Goal: Task Accomplishment & Management: Use online tool/utility

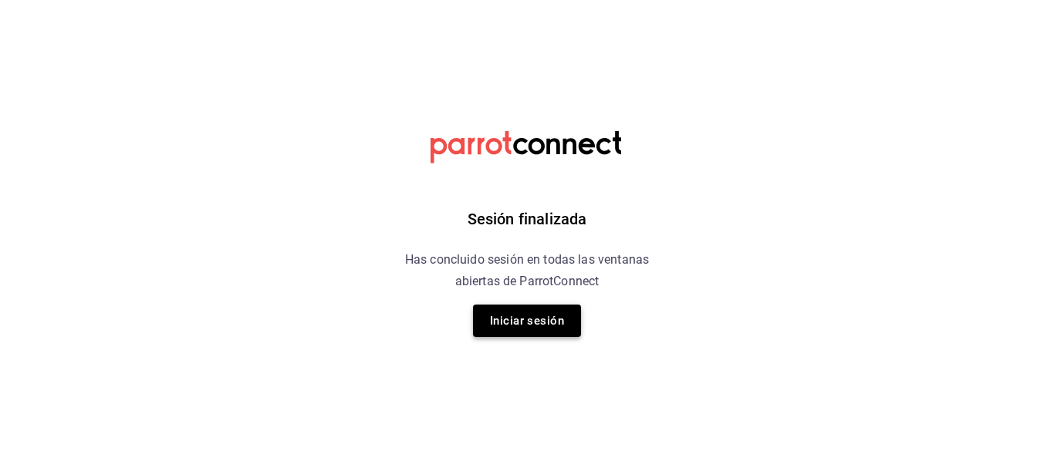
click at [542, 331] on button "Iniciar sesión" at bounding box center [527, 321] width 108 height 32
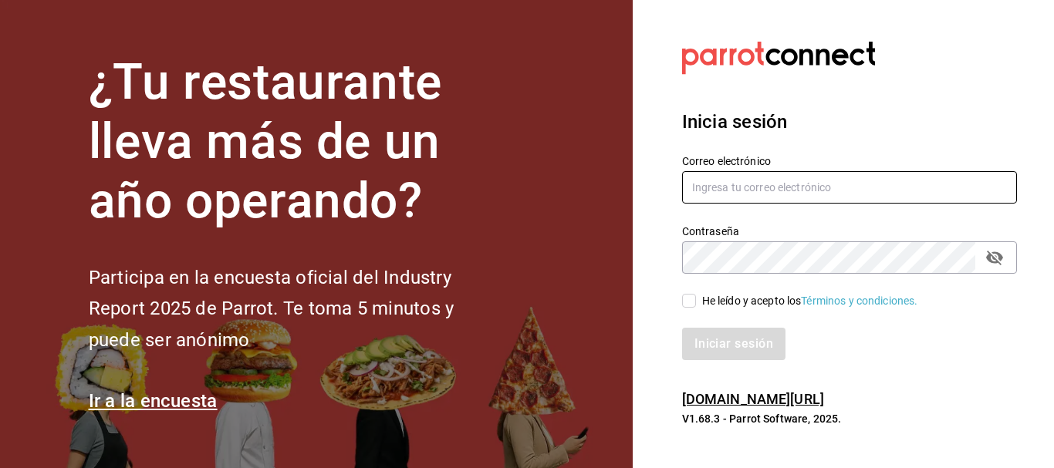
click at [752, 184] on input "text" at bounding box center [849, 187] width 335 height 32
type input "[EMAIL_ADDRESS][DOMAIN_NAME]"
drag, startPoint x: 830, startPoint y: 197, endPoint x: 610, endPoint y: 191, distance: 220.0
click at [610, 191] on div "¿Tu restaurante lleva más de un año operando? Participa en la encuesta oficial …" at bounding box center [527, 234] width 1054 height 468
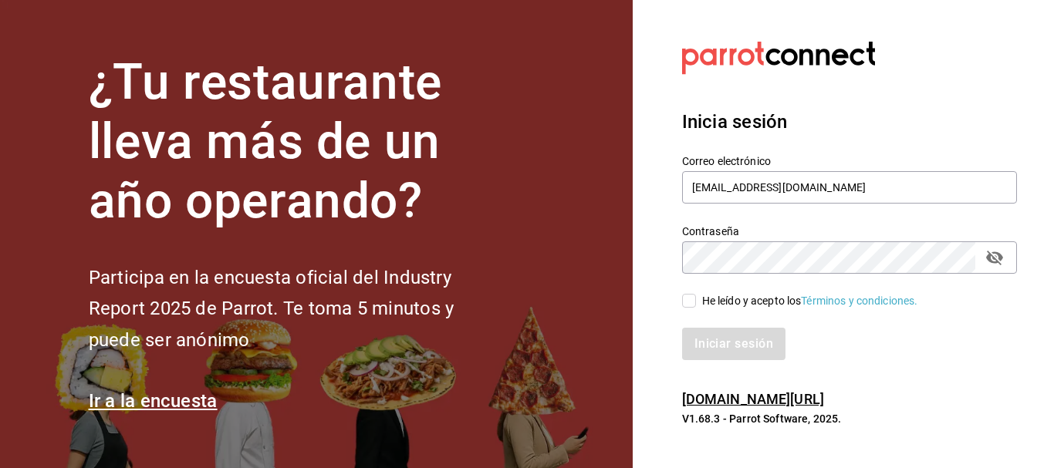
click at [691, 303] on input "He leído y acepto los Términos y condiciones." at bounding box center [689, 301] width 14 height 14
checkbox input "true"
click at [705, 334] on button "Iniciar sesión" at bounding box center [734, 344] width 105 height 32
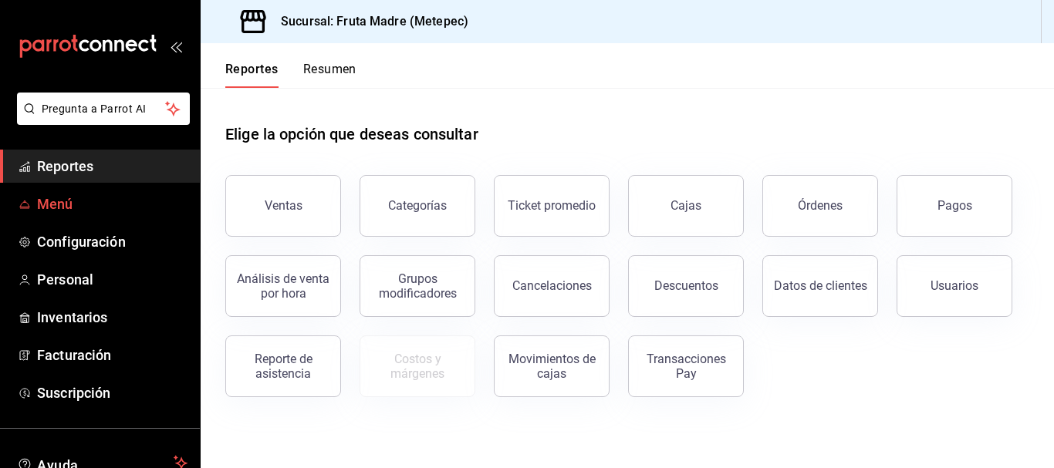
click at [61, 201] on span "Menú" at bounding box center [112, 204] width 150 height 21
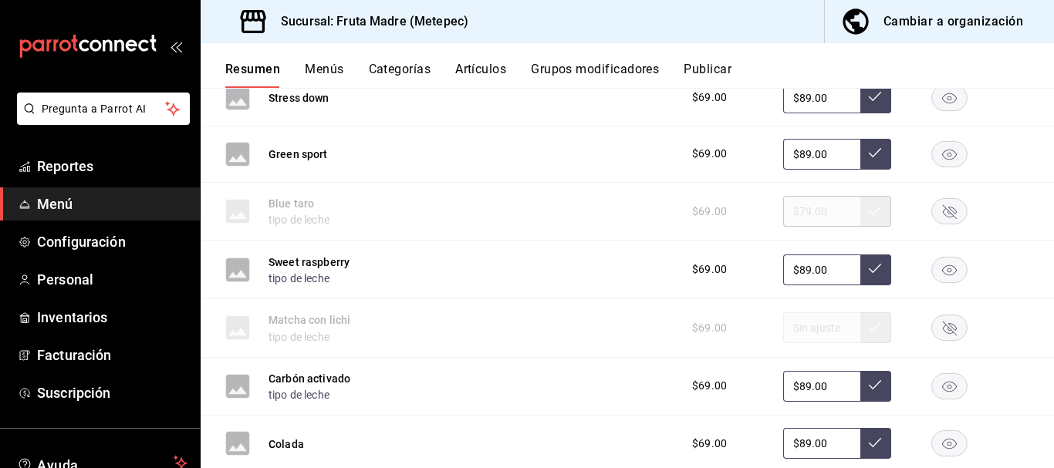
scroll to position [926, 0]
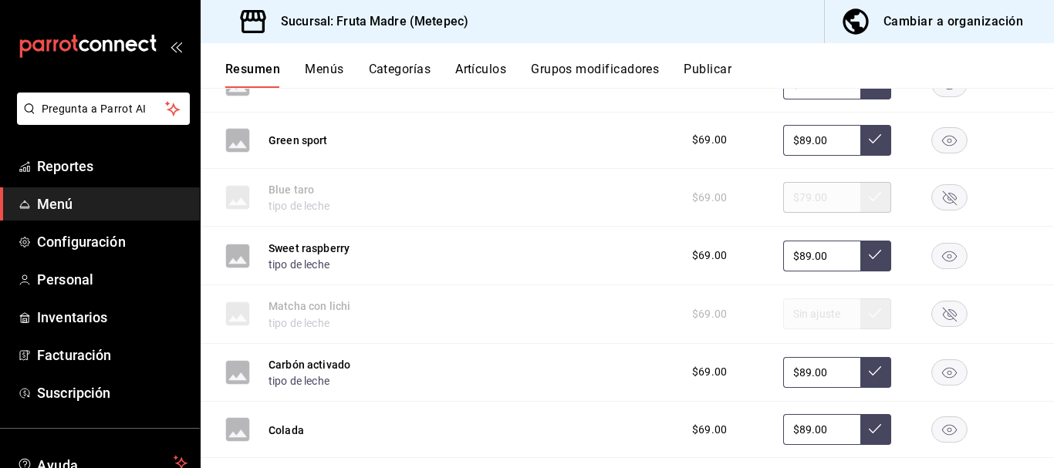
click at [940, 254] on rect "button" at bounding box center [950, 255] width 36 height 25
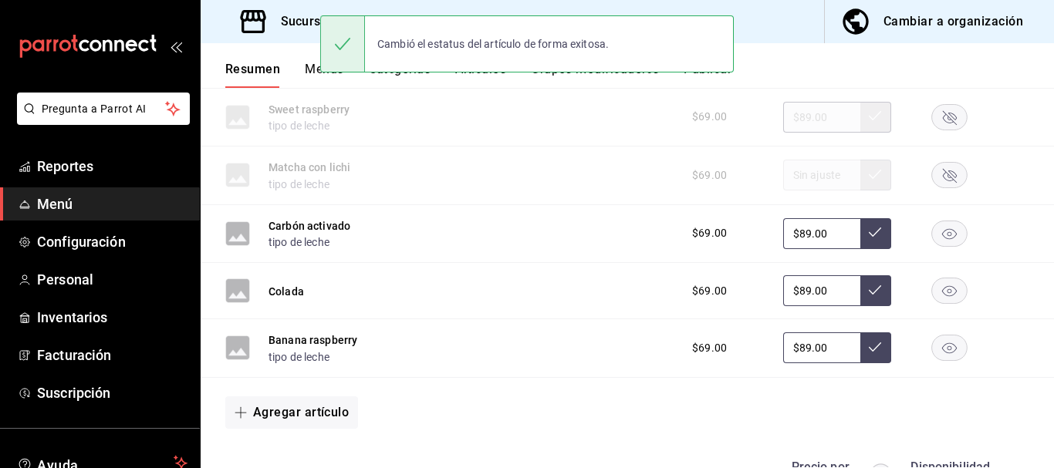
scroll to position [1080, 0]
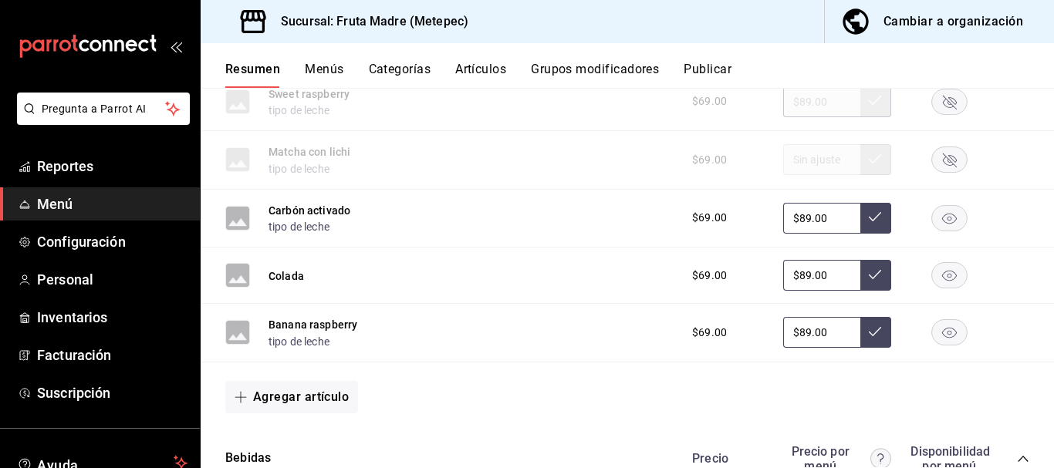
click at [942, 335] on rect "button" at bounding box center [950, 332] width 36 height 25
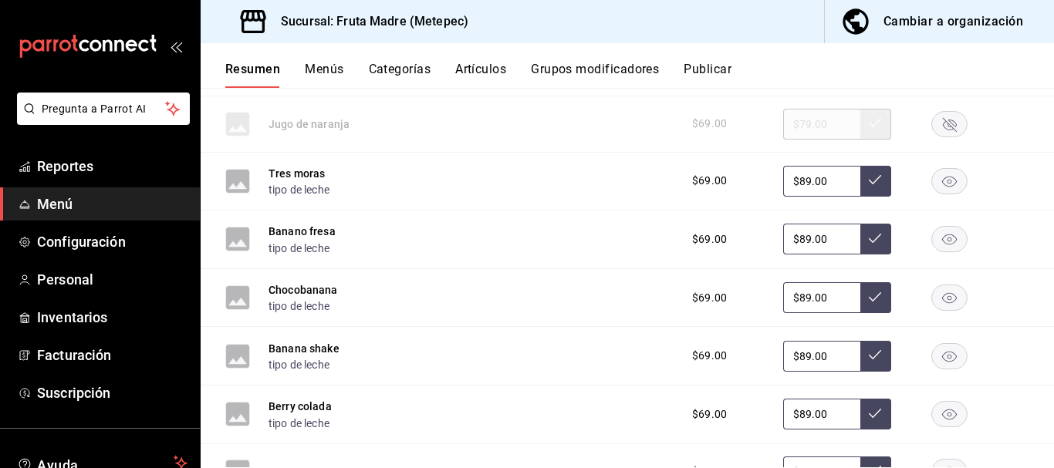
scroll to position [0, 0]
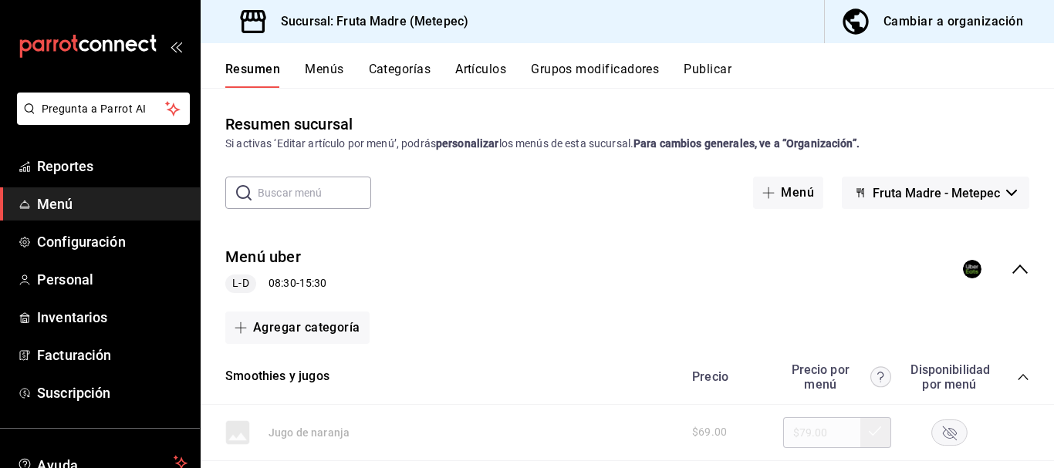
click at [959, 33] on button "Cambiar a organización" at bounding box center [933, 21] width 217 height 43
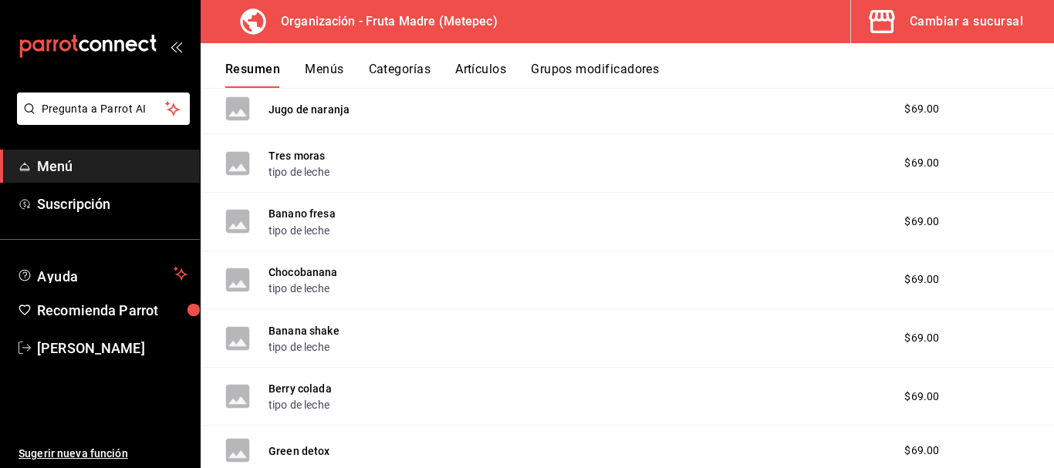
scroll to position [77, 0]
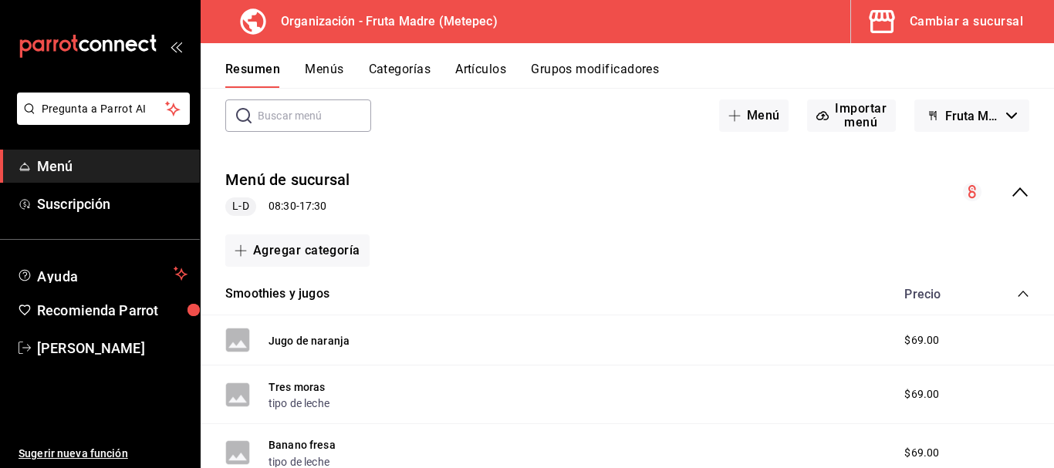
click at [1018, 184] on div "Menú de sucursal L-D 08:30 - 17:30" at bounding box center [628, 193] width 854 height 72
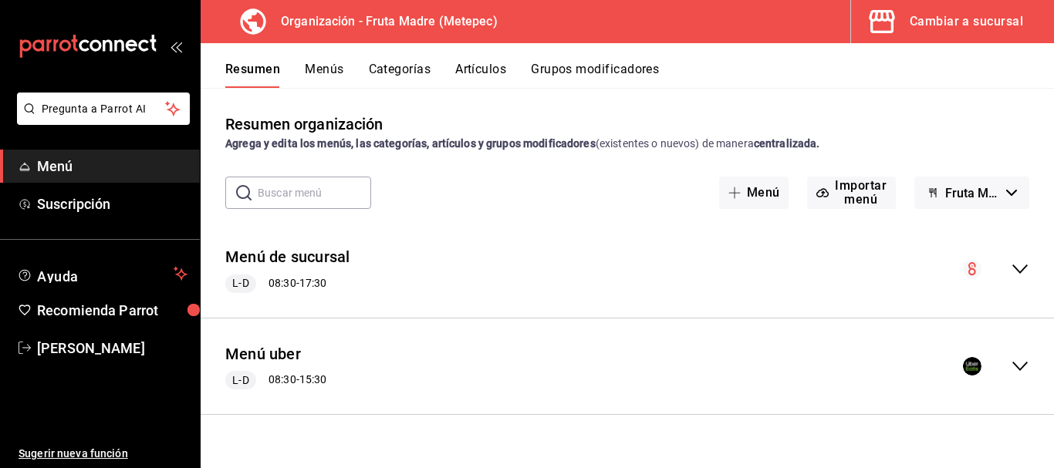
scroll to position [0, 0]
click at [1012, 371] on icon "collapse-menu-row" at bounding box center [1020, 366] width 19 height 19
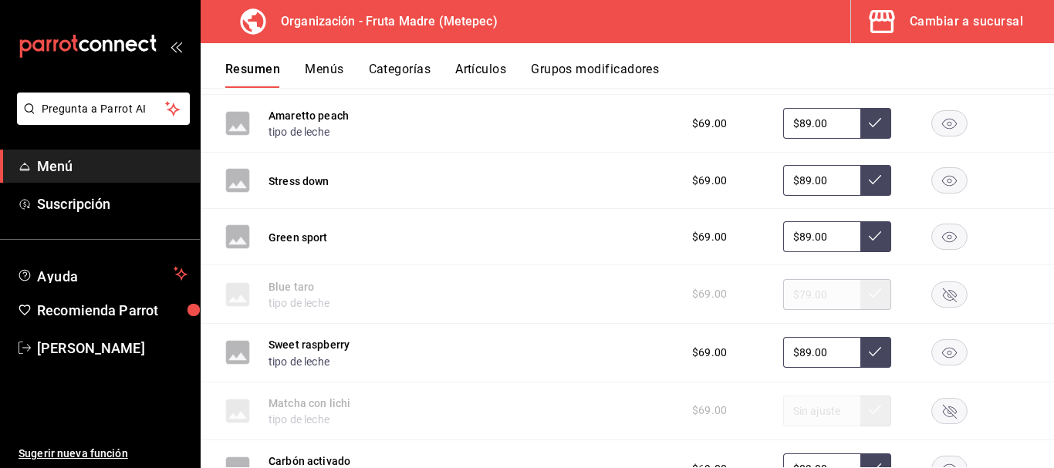
scroll to position [1003, 0]
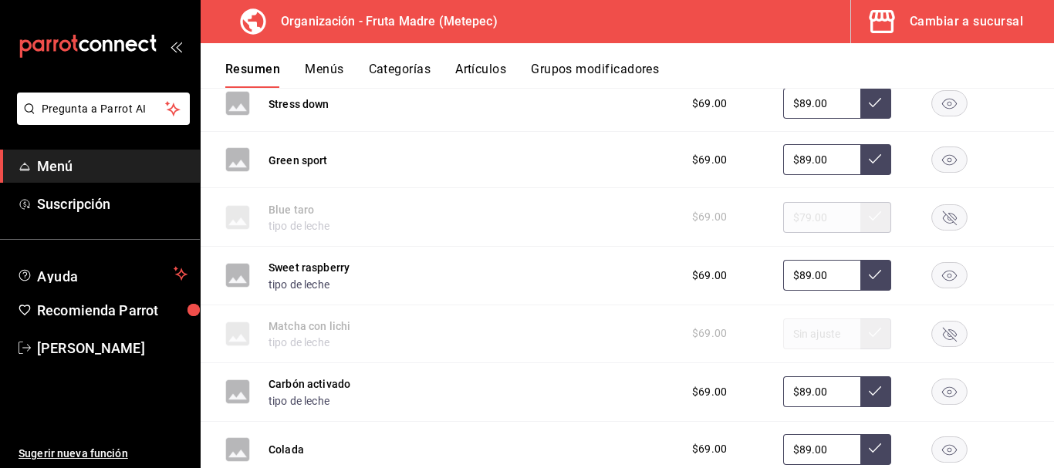
click at [937, 276] on rect "button" at bounding box center [950, 275] width 36 height 25
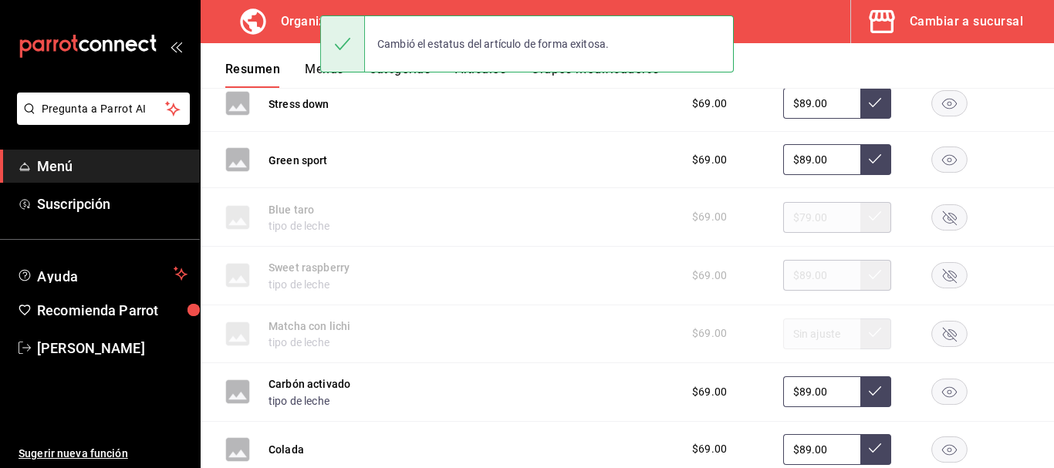
scroll to position [1158, 0]
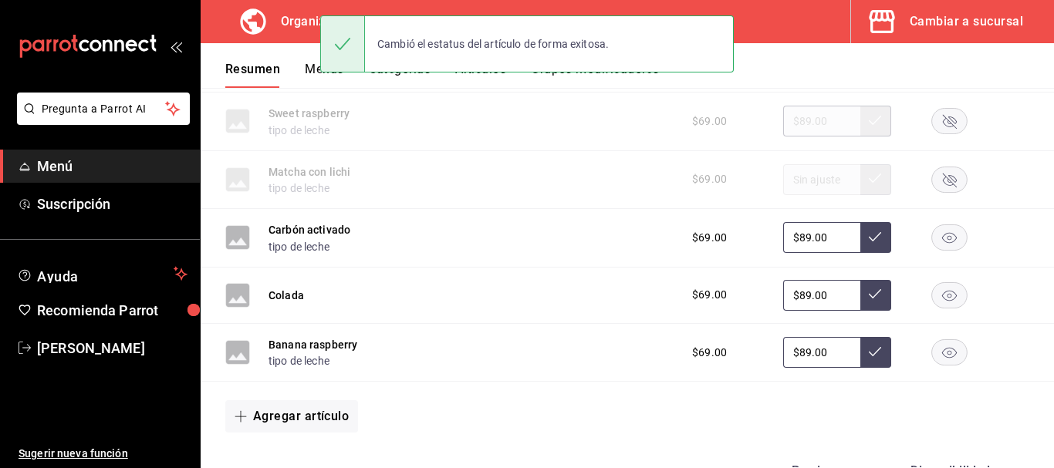
click at [932, 351] on rect "button" at bounding box center [950, 352] width 36 height 25
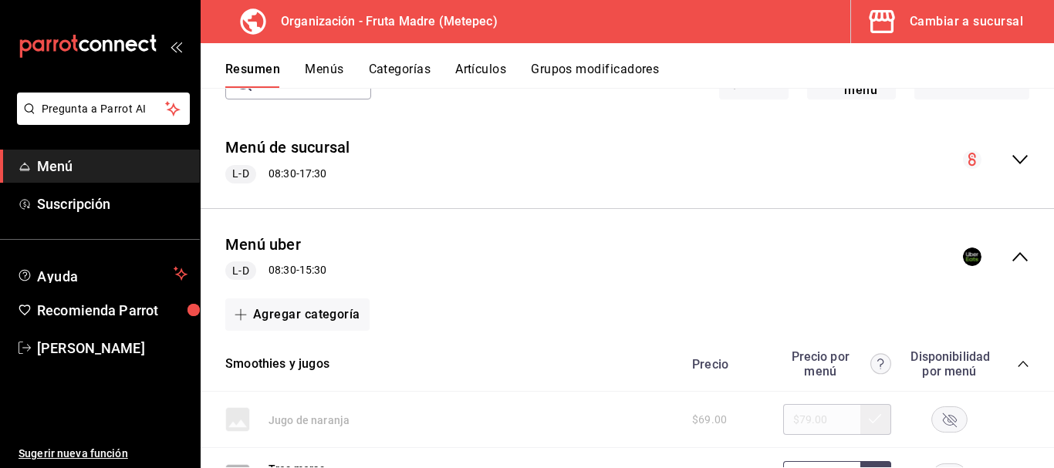
scroll to position [0, 0]
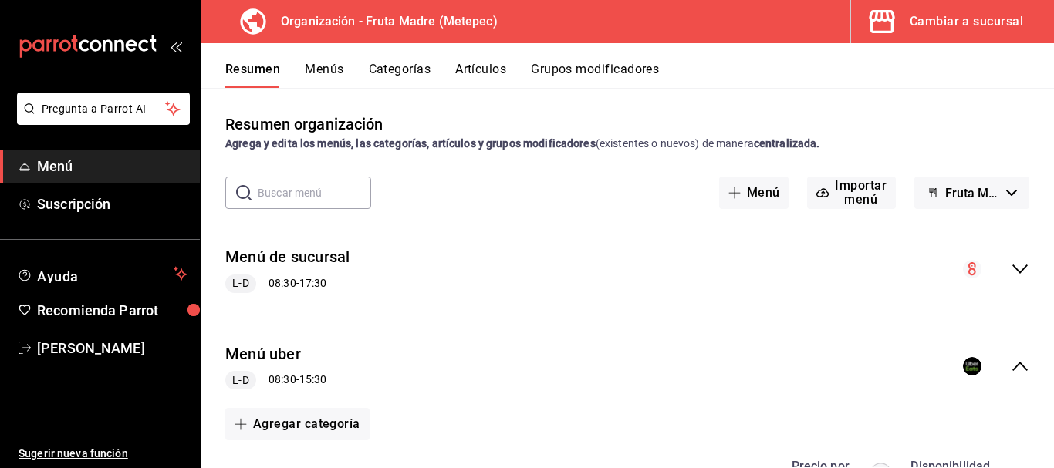
click at [313, 65] on button "Menús" at bounding box center [324, 75] width 39 height 26
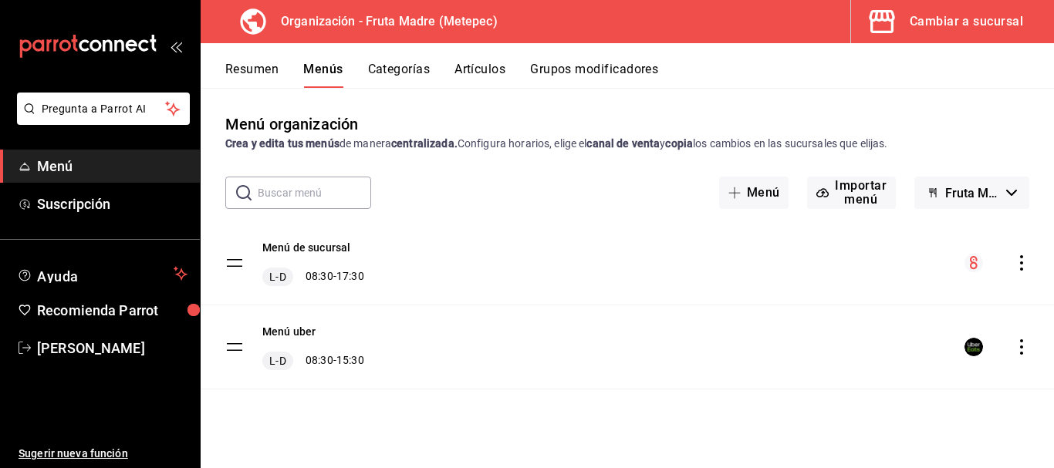
click at [1025, 349] on icon "actions" at bounding box center [1021, 347] width 15 height 15
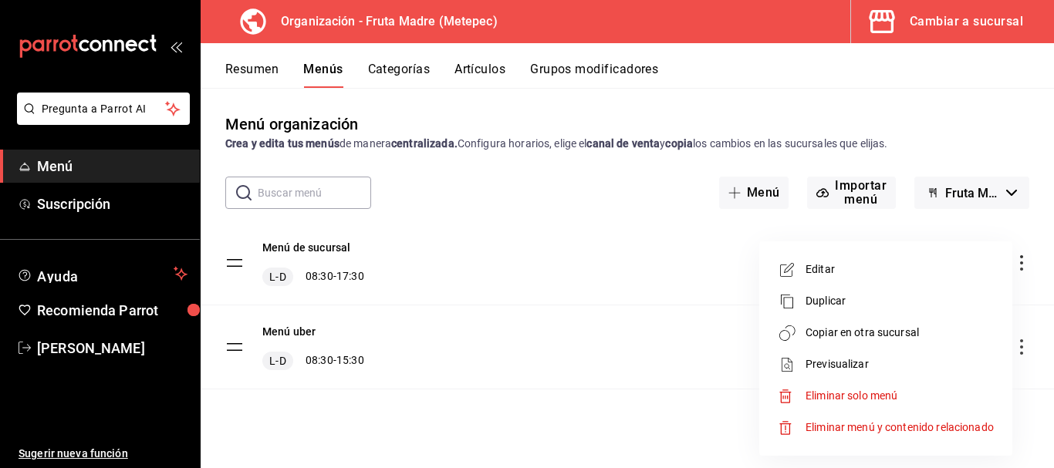
click at [845, 336] on span "Copiar en otra sucursal" at bounding box center [900, 333] width 188 height 16
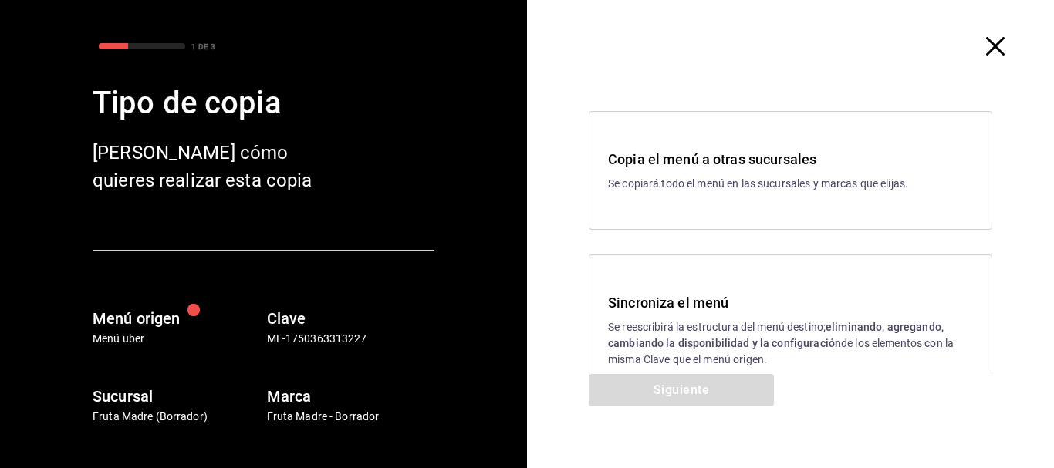
click at [680, 315] on div "Sincroniza el menú Se reescribirá la estructura del menú destino; eliminando, a…" at bounding box center [790, 331] width 365 height 76
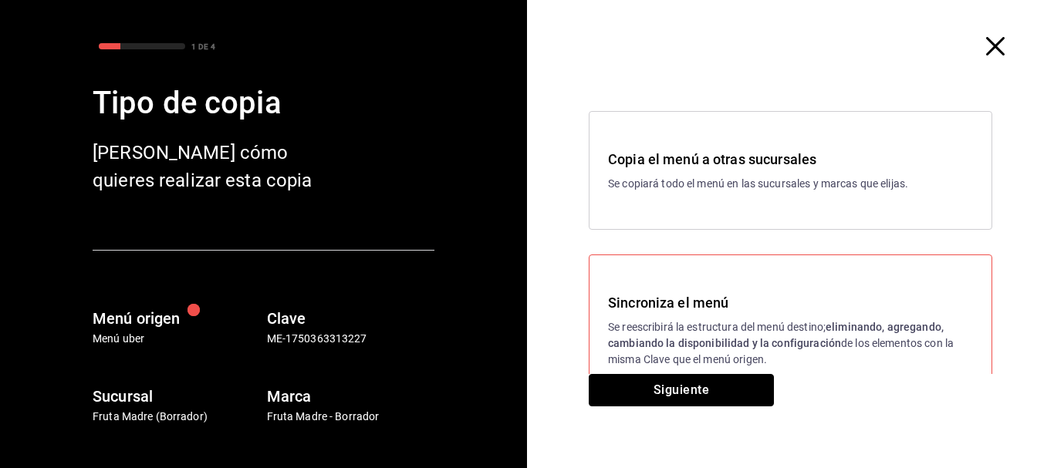
click at [664, 391] on button "Siguiente" at bounding box center [681, 390] width 185 height 32
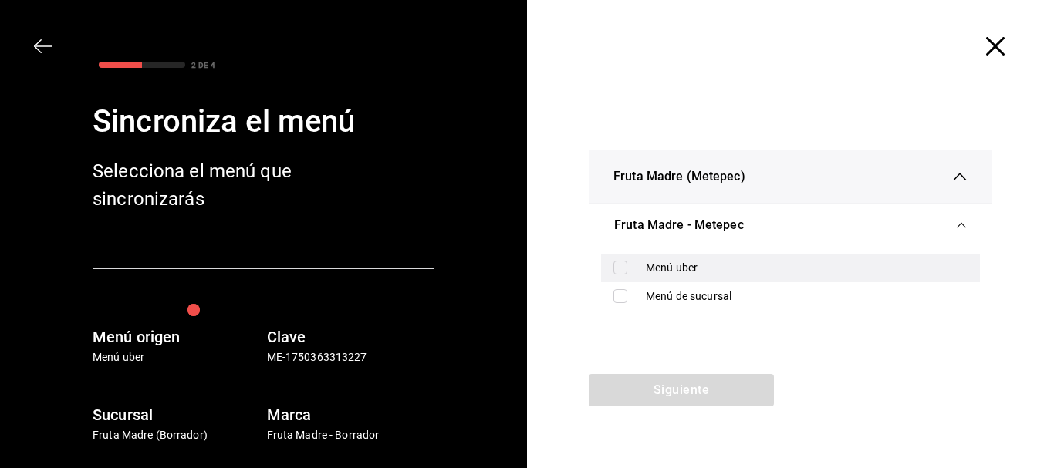
click at [655, 277] on div "Menú uber" at bounding box center [790, 268] width 379 height 29
checkbox input "true"
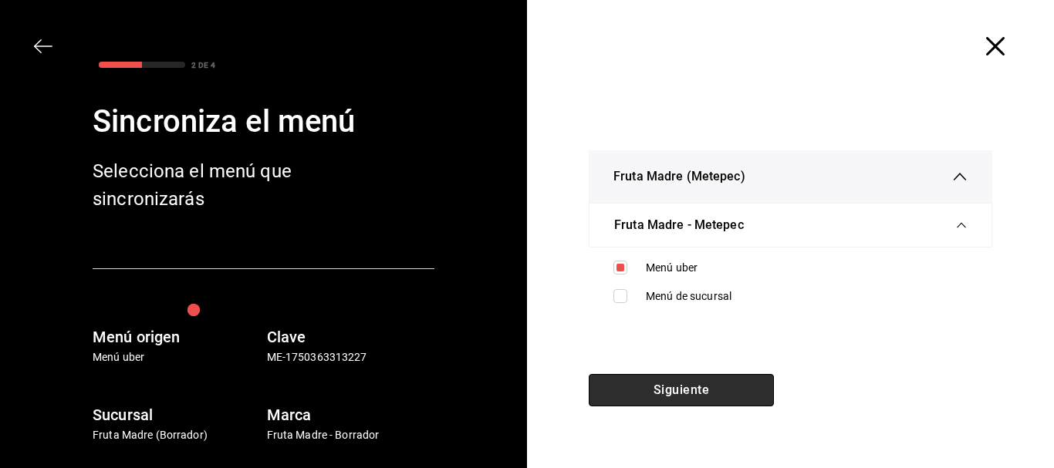
click at [654, 389] on button "Siguiente" at bounding box center [681, 390] width 185 height 32
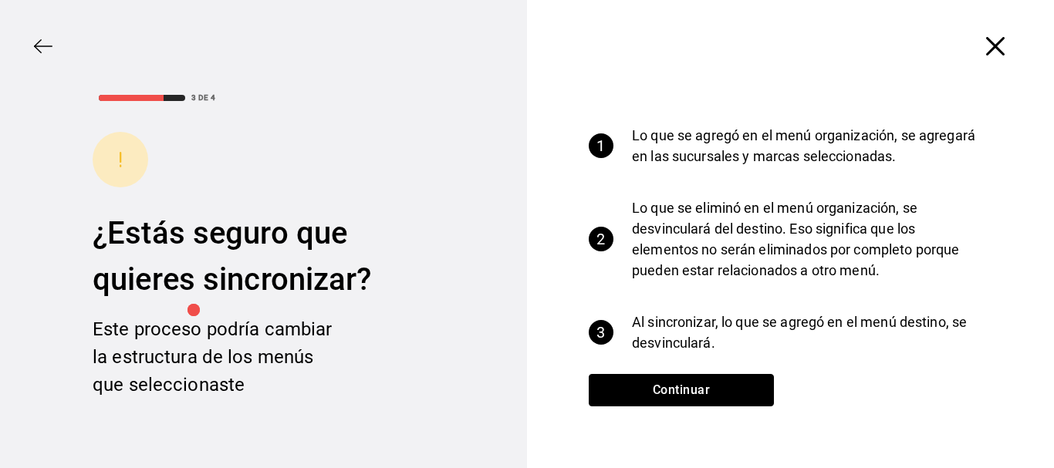
click at [589, 381] on button "Continuar" at bounding box center [681, 390] width 185 height 32
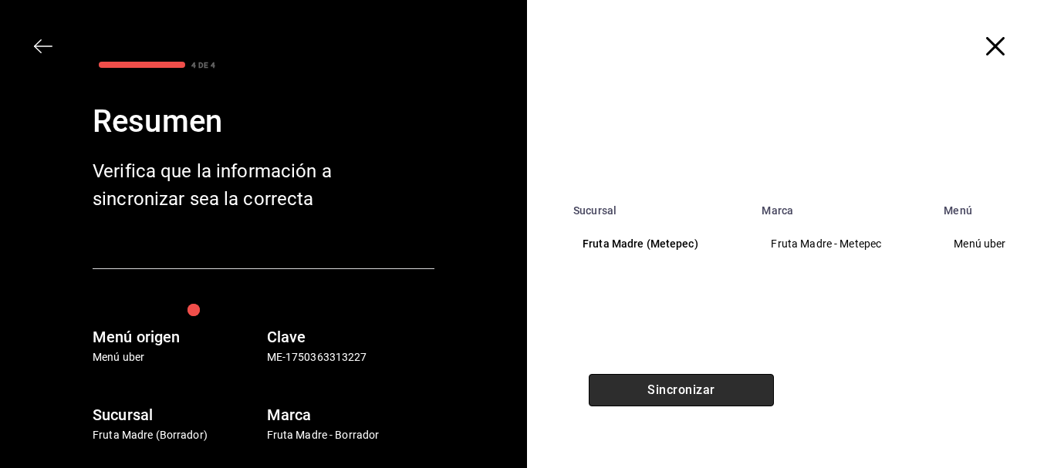
click at [640, 395] on button "Sincronizar" at bounding box center [681, 390] width 185 height 32
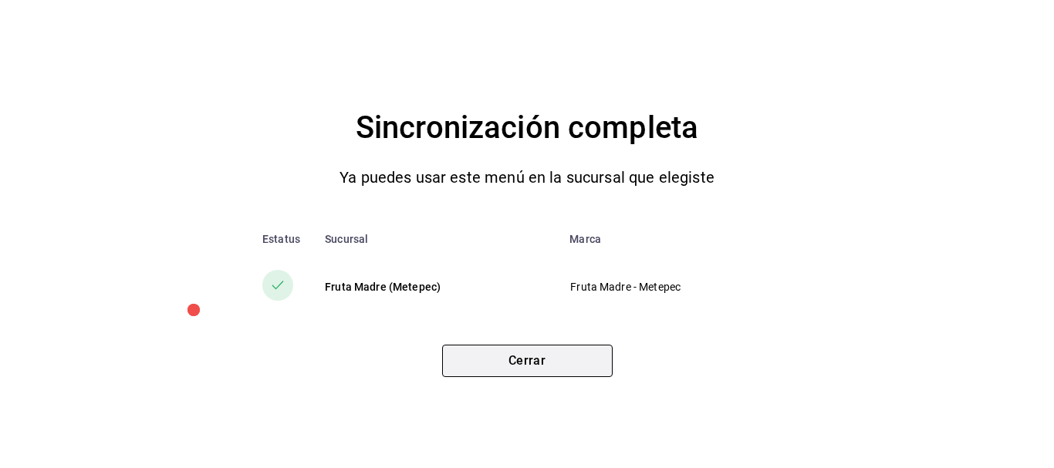
click at [482, 377] on button "Cerrar" at bounding box center [527, 361] width 171 height 32
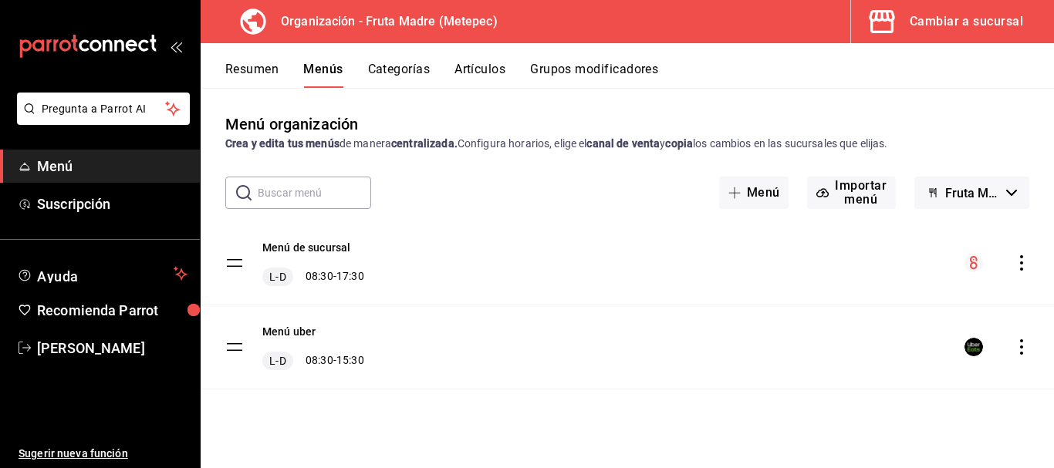
click at [949, 34] on button "Cambiar a sucursal" at bounding box center [946, 21] width 191 height 43
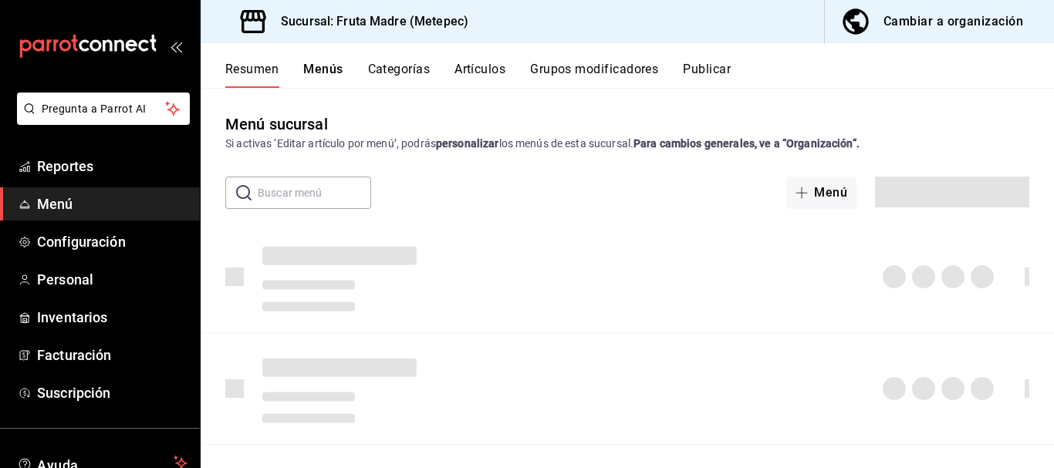
click at [695, 69] on button "Publicar" at bounding box center [707, 75] width 48 height 26
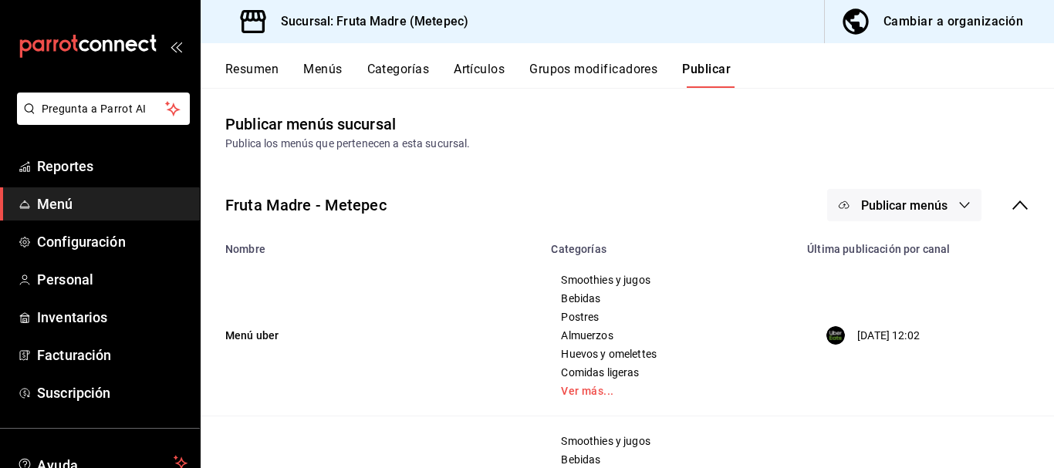
click at [929, 210] on span "Publicar menús" at bounding box center [904, 205] width 86 height 15
click at [924, 254] on span "Uber Eats" at bounding box center [915, 256] width 74 height 16
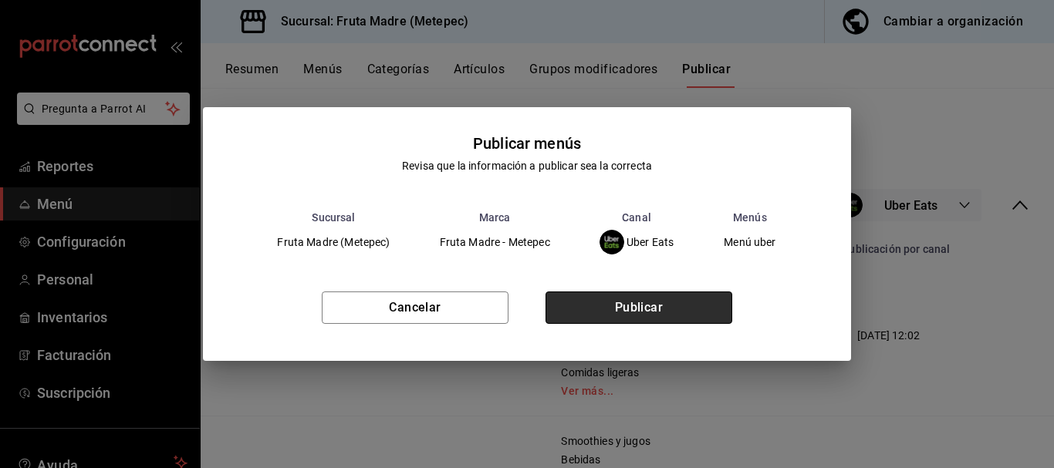
click at [578, 307] on button "Publicar" at bounding box center [639, 308] width 187 height 32
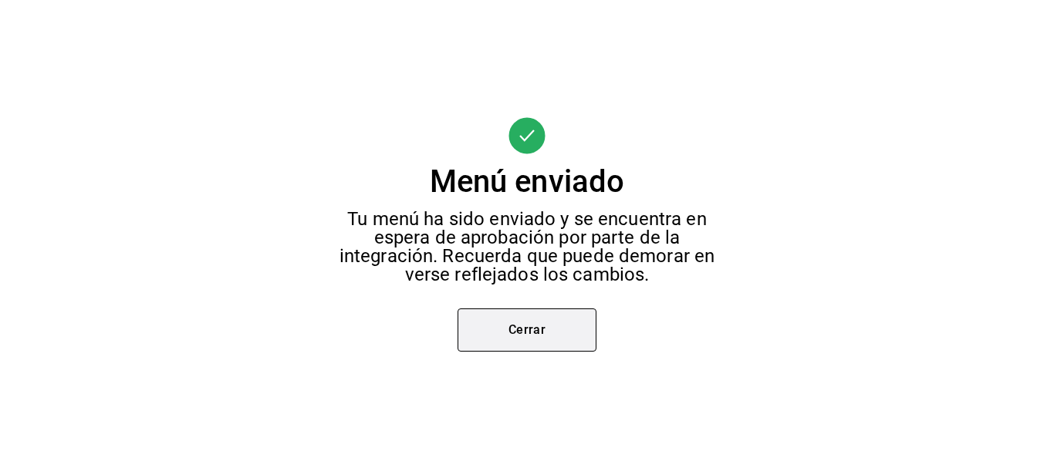
click at [569, 329] on button "Cerrar" at bounding box center [527, 330] width 139 height 43
